Goal: Transaction & Acquisition: Obtain resource

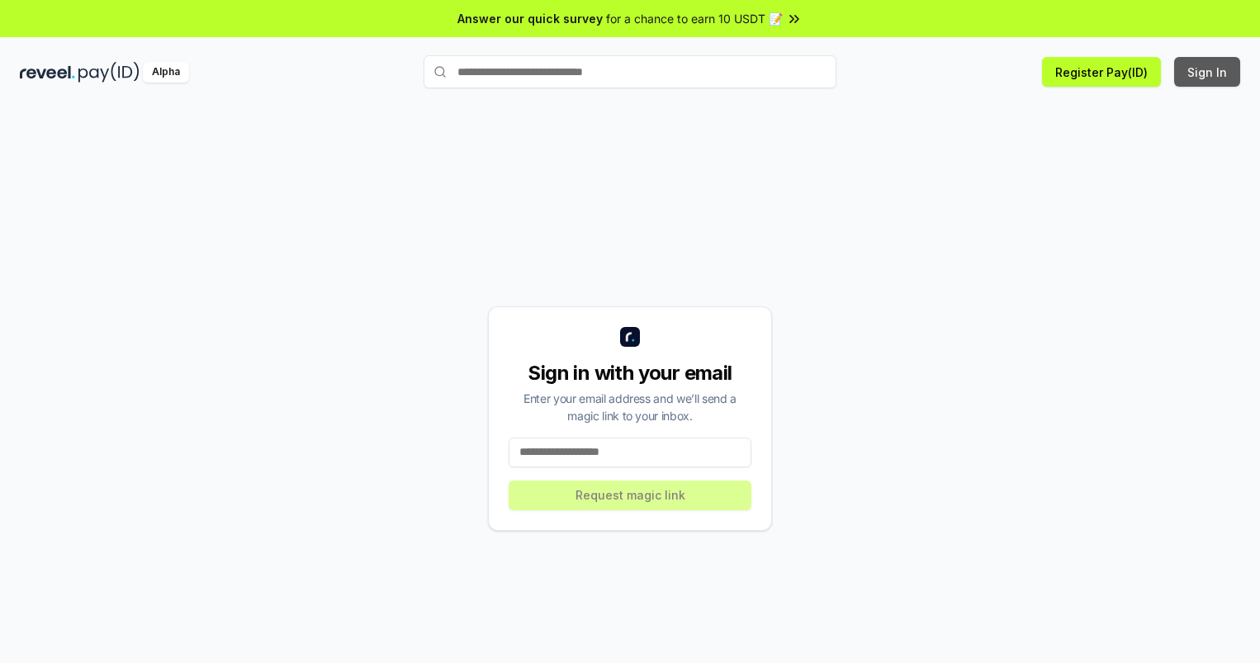
click at [1208, 72] on button "Sign In" at bounding box center [1207, 72] width 66 height 30
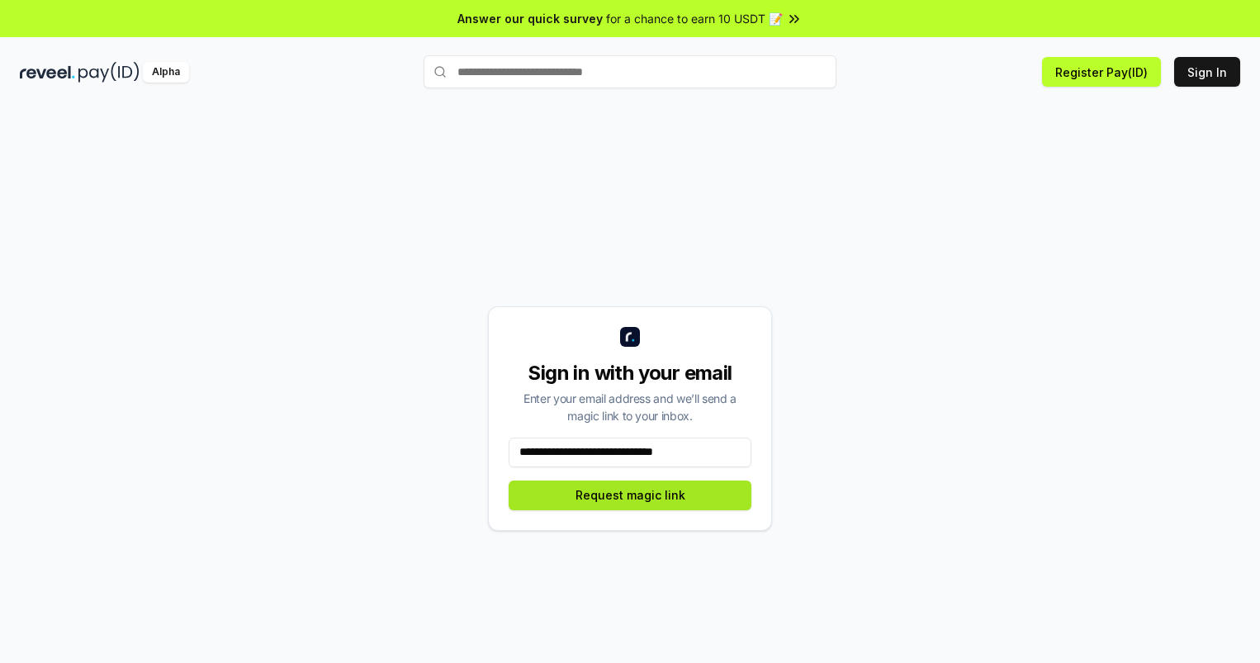
type input "**********"
click at [630, 495] on button "Request magic link" at bounding box center [630, 496] width 243 height 30
